Goal: Book appointment/travel/reservation

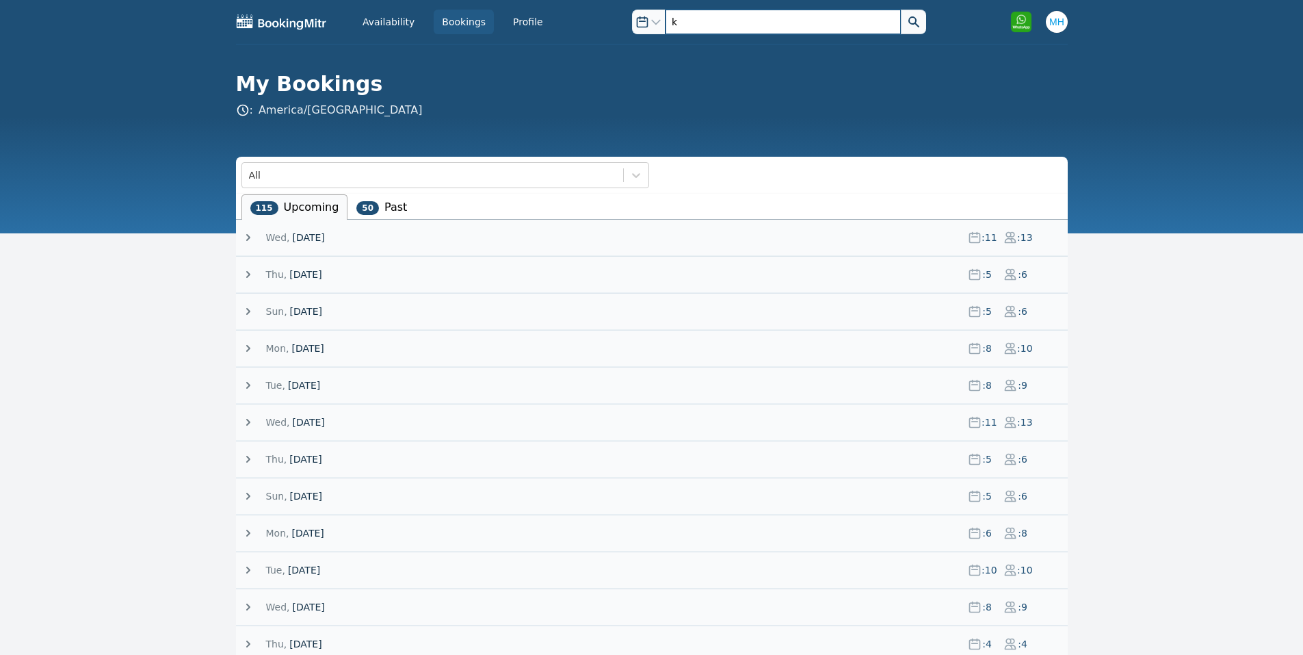
drag, startPoint x: 709, startPoint y: 23, endPoint x: 639, endPoint y: 25, distance: 69.8
click at [639, 25] on div "Open options k" at bounding box center [779, 22] width 294 height 25
click at [366, 270] on span "[DATE]" at bounding box center [611, 274] width 691 height 14
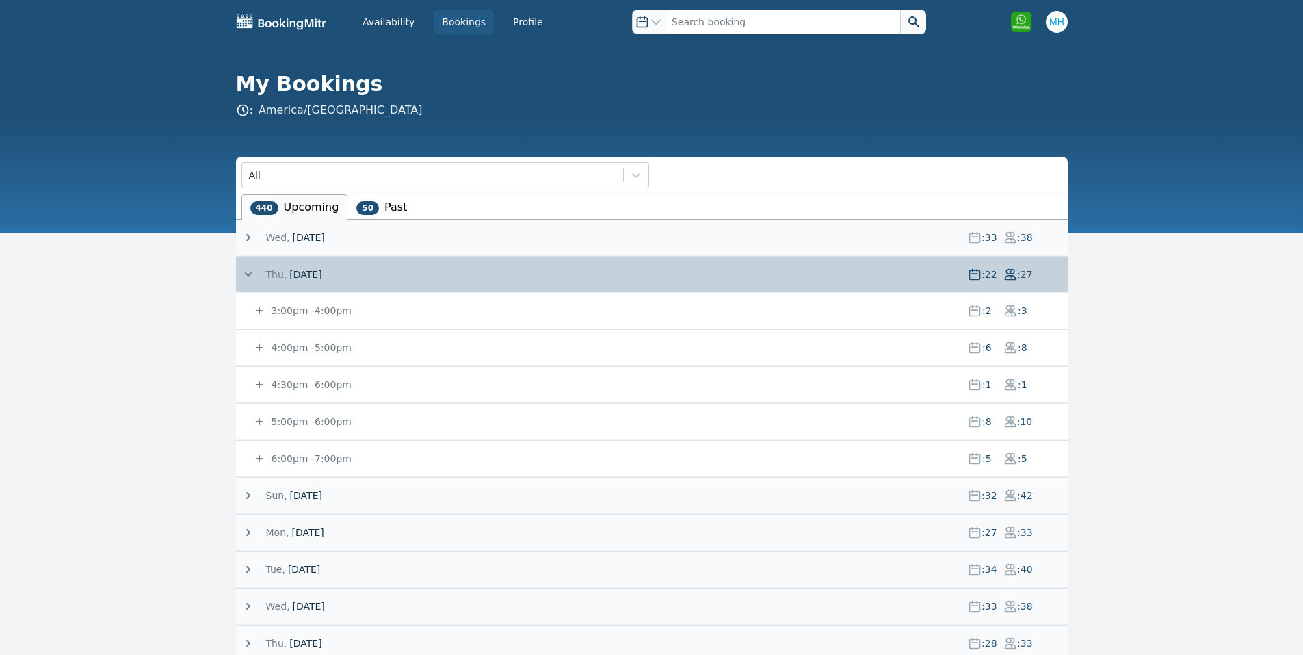
click at [313, 423] on small "5:00pm - 6:00pm" at bounding box center [310, 421] width 83 height 11
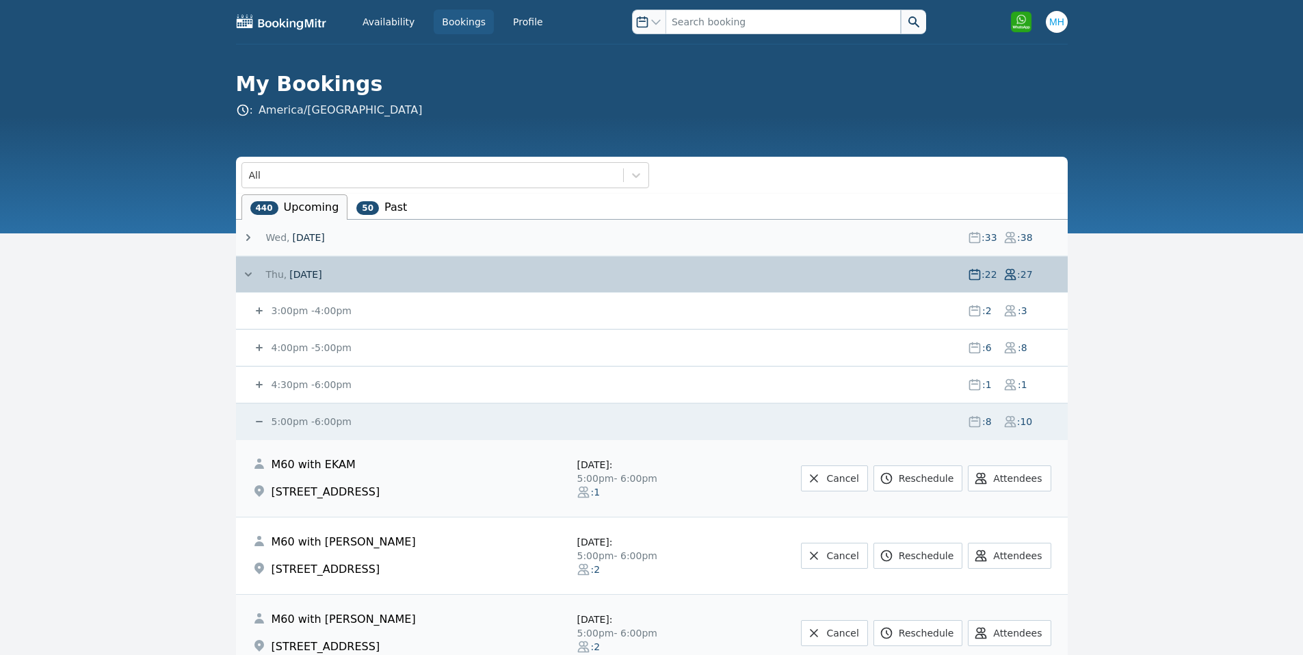
click at [313, 423] on small "5:00pm - 6:00pm" at bounding box center [310, 421] width 83 height 11
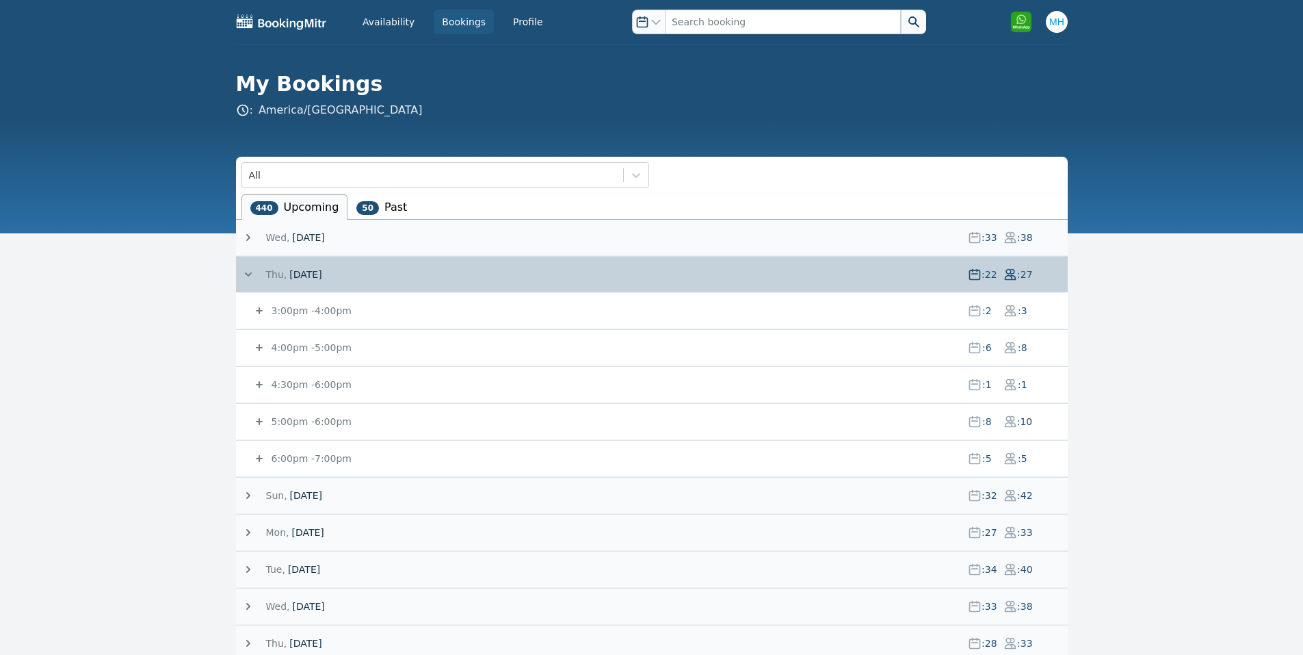
click at [300, 419] on small "5:00pm - 6:00pm" at bounding box center [310, 421] width 83 height 11
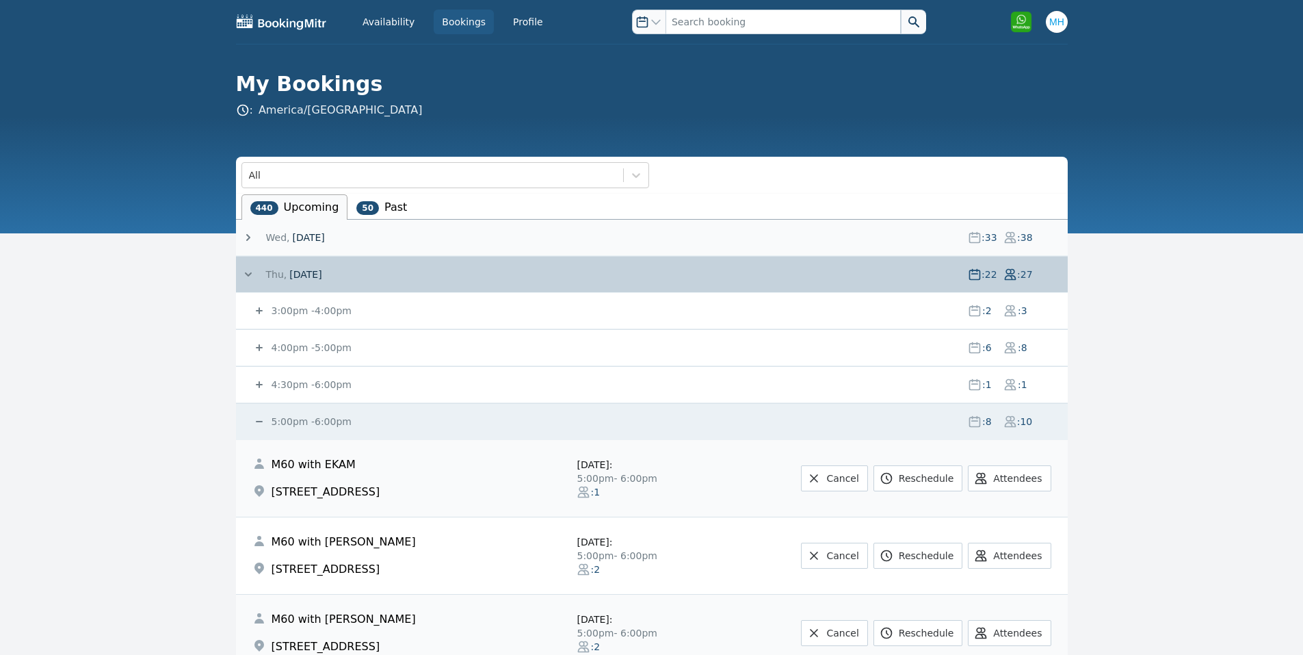
click at [300, 419] on small "5:00pm - 6:00pm" at bounding box center [310, 421] width 83 height 11
